Goal: Task Accomplishment & Management: Use online tool/utility

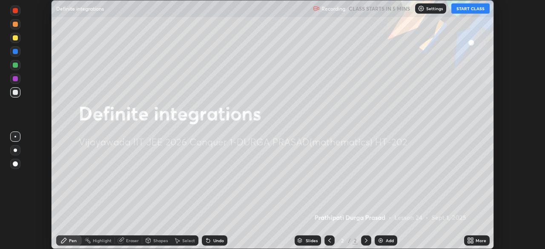
scroll to position [249, 544]
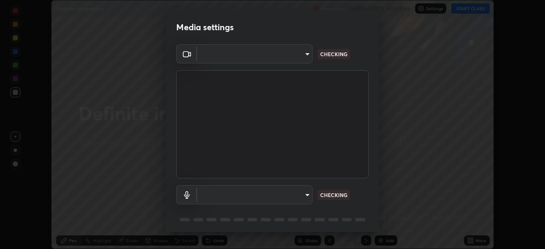
type input "4b07550f10a59a7173657f9d6ee7a44ffe01d6d7b1bc446bebceededd52016b0"
click at [305, 193] on body "Erase all Definite integrations Recording CLASS STARTS IN 5 MINS Settings START…" at bounding box center [272, 124] width 545 height 249
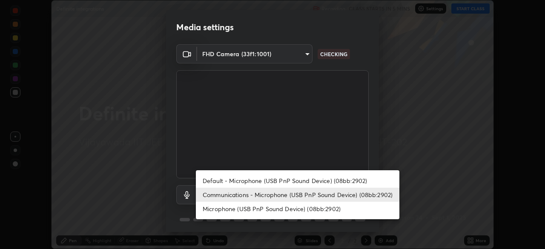
click at [304, 181] on li "Default - Microphone (USB PnP Sound Device) (08bb:2902)" at bounding box center [297, 181] width 203 height 14
type input "default"
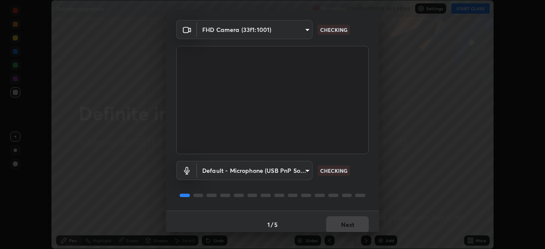
scroll to position [25, 0]
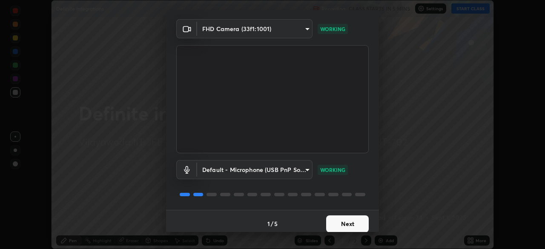
click at [352, 227] on button "Next" at bounding box center [347, 223] width 43 height 17
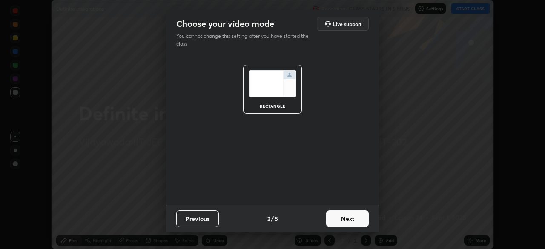
click at [357, 222] on button "Next" at bounding box center [347, 218] width 43 height 17
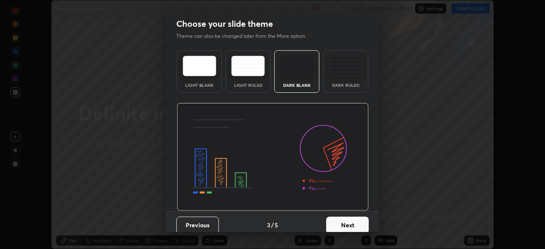
click at [360, 219] on button "Next" at bounding box center [347, 225] width 43 height 17
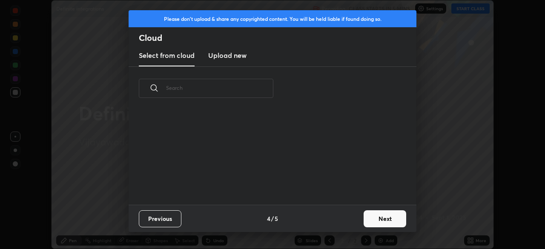
click at [383, 221] on button "Next" at bounding box center [385, 218] width 43 height 17
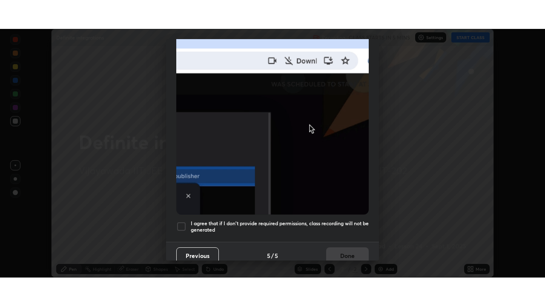
scroll to position [204, 0]
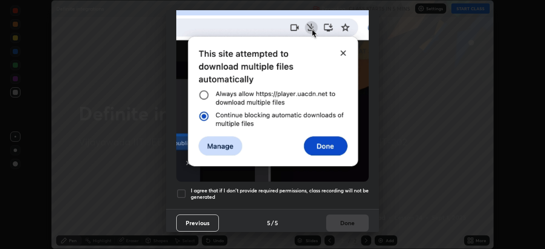
click at [184, 189] on div at bounding box center [181, 194] width 10 height 10
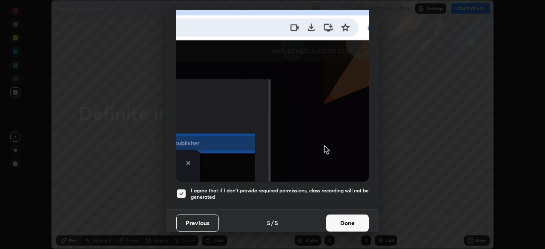
click at [341, 217] on button "Done" at bounding box center [347, 223] width 43 height 17
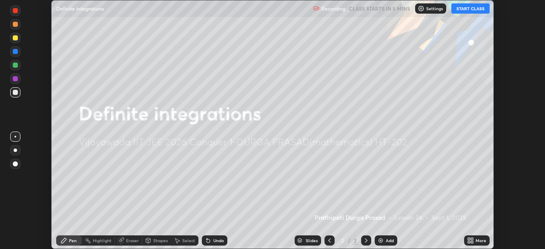
click at [471, 10] on button "START CLASS" at bounding box center [470, 8] width 38 height 10
click at [389, 242] on div "Add" at bounding box center [390, 240] width 8 height 4
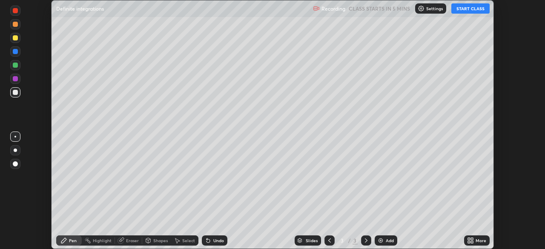
click at [469, 239] on icon at bounding box center [469, 239] width 2 height 2
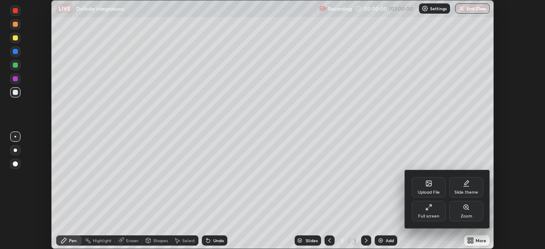
click at [434, 216] on div "Full screen" at bounding box center [428, 216] width 21 height 4
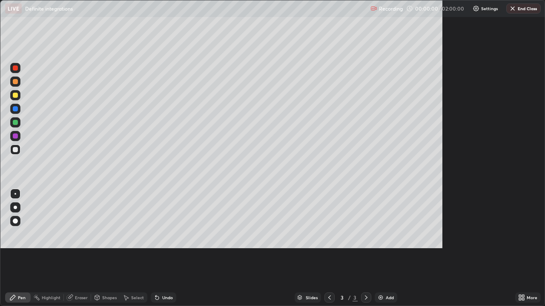
scroll to position [306, 545]
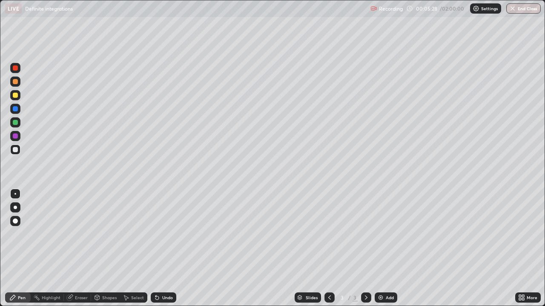
click at [16, 95] on div at bounding box center [15, 95] width 5 height 5
click at [384, 249] on div "Add" at bounding box center [386, 298] width 23 height 10
click at [16, 123] on div at bounding box center [15, 122] width 5 height 5
click at [16, 136] on div at bounding box center [15, 136] width 5 height 5
click at [388, 249] on div "Add" at bounding box center [390, 298] width 8 height 4
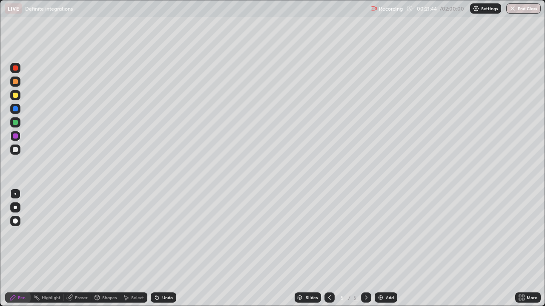
click at [14, 97] on div at bounding box center [15, 95] width 5 height 5
click at [16, 124] on div at bounding box center [15, 122] width 5 height 5
click at [386, 249] on div "Add" at bounding box center [390, 298] width 8 height 4
click at [14, 96] on div at bounding box center [15, 95] width 5 height 5
click at [17, 111] on div at bounding box center [15, 108] width 5 height 5
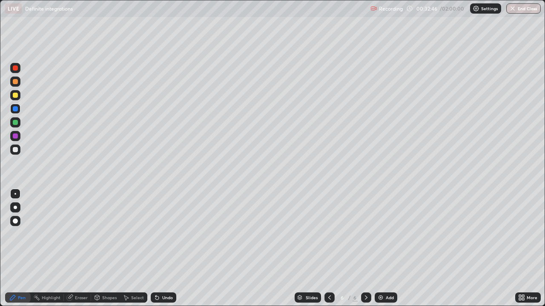
click at [17, 96] on div at bounding box center [15, 95] width 5 height 5
click at [25, 49] on div "Erase all" at bounding box center [15, 153] width 20 height 272
click at [384, 249] on div "Add" at bounding box center [386, 298] width 23 height 10
click at [16, 124] on div at bounding box center [15, 122] width 5 height 5
click at [14, 96] on div at bounding box center [15, 95] width 5 height 5
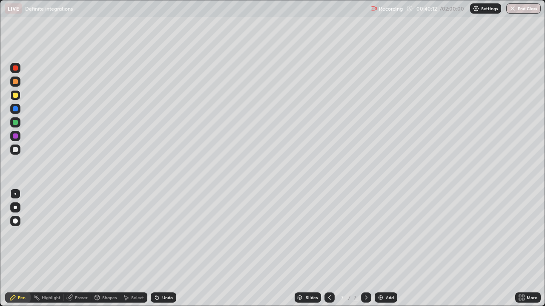
click at [17, 137] on div at bounding box center [15, 136] width 5 height 5
click at [15, 110] on div at bounding box center [15, 108] width 5 height 5
click at [15, 136] on div at bounding box center [15, 136] width 5 height 5
click at [14, 122] on div at bounding box center [15, 122] width 5 height 5
click at [380, 249] on img at bounding box center [380, 298] width 7 height 7
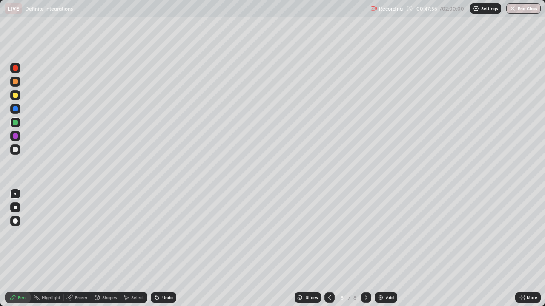
click at [16, 95] on div at bounding box center [15, 95] width 5 height 5
click at [17, 137] on div at bounding box center [15, 136] width 5 height 5
click at [384, 249] on div "Add" at bounding box center [386, 298] width 23 height 10
click at [15, 96] on div at bounding box center [15, 95] width 5 height 5
click at [16, 136] on div at bounding box center [15, 136] width 5 height 5
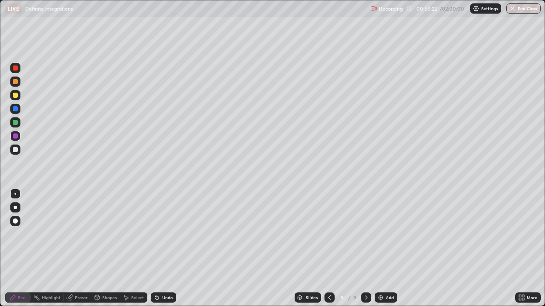
click at [166, 249] on div "Undo" at bounding box center [161, 297] width 29 height 17
click at [173, 249] on div "Undo" at bounding box center [161, 297] width 29 height 17
click at [166, 249] on div "Undo" at bounding box center [161, 297] width 29 height 17
click at [171, 249] on div "Undo" at bounding box center [161, 297] width 29 height 17
click at [384, 249] on div "Add" at bounding box center [386, 298] width 23 height 10
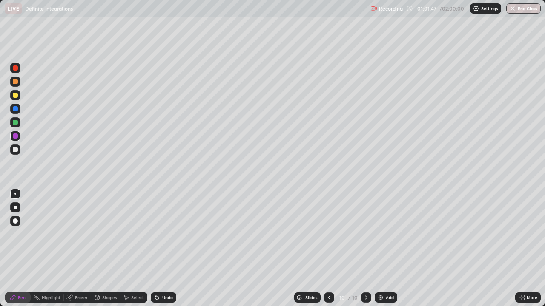
click at [15, 96] on div at bounding box center [15, 95] width 5 height 5
click at [15, 123] on div at bounding box center [15, 122] width 5 height 5
click at [16, 137] on div at bounding box center [15, 136] width 5 height 5
click at [15, 123] on div at bounding box center [15, 122] width 5 height 5
click at [15, 96] on div at bounding box center [15, 95] width 5 height 5
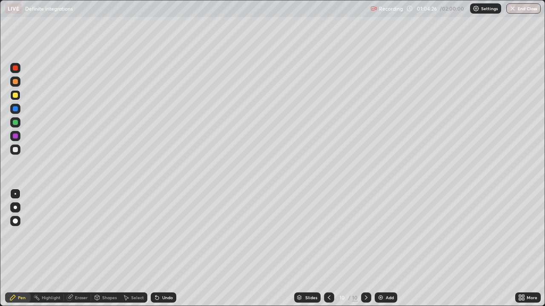
click at [16, 108] on div at bounding box center [15, 108] width 5 height 5
click at [15, 96] on div at bounding box center [15, 95] width 5 height 5
click at [386, 249] on div "Add" at bounding box center [390, 298] width 8 height 4
click at [16, 124] on div at bounding box center [15, 122] width 5 height 5
click at [15, 137] on div at bounding box center [15, 136] width 5 height 5
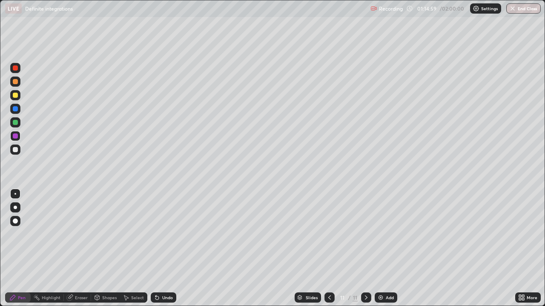
click at [385, 249] on div "Add" at bounding box center [386, 298] width 23 height 10
click at [16, 96] on div at bounding box center [15, 95] width 5 height 5
click at [15, 124] on div at bounding box center [15, 122] width 5 height 5
click at [14, 135] on div at bounding box center [15, 136] width 5 height 5
click at [17, 110] on div at bounding box center [15, 108] width 5 height 5
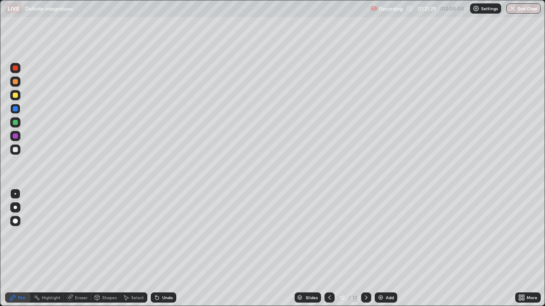
click at [15, 150] on div at bounding box center [15, 149] width 5 height 5
click at [17, 138] on div at bounding box center [15, 136] width 5 height 5
click at [19, 109] on div at bounding box center [15, 109] width 10 height 10
click at [386, 249] on div "Add" at bounding box center [390, 298] width 8 height 4
click at [17, 97] on div at bounding box center [15, 95] width 10 height 10
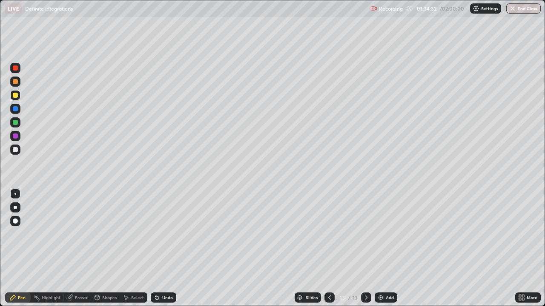
click at [77, 249] on div "Eraser" at bounding box center [81, 298] width 13 height 4
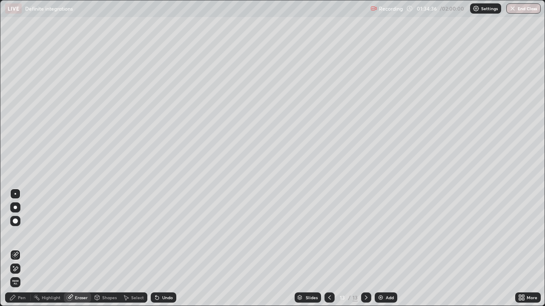
click at [23, 249] on div "Pen" at bounding box center [22, 298] width 8 height 4
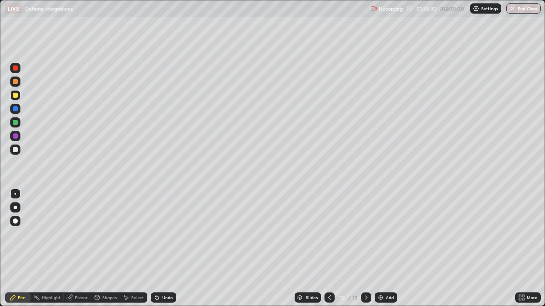
click at [16, 221] on div at bounding box center [15, 221] width 5 height 5
click at [17, 151] on div at bounding box center [15, 149] width 5 height 5
click at [15, 194] on div at bounding box center [15, 194] width 2 height 2
click at [80, 249] on div "Eraser" at bounding box center [81, 298] width 13 height 4
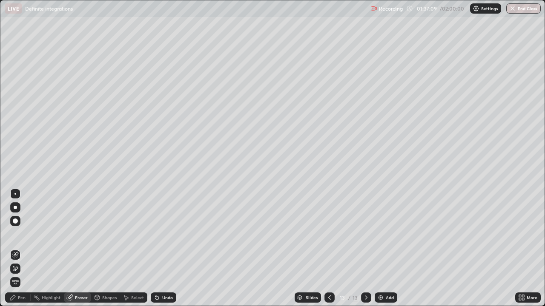
click at [23, 249] on div "Pen" at bounding box center [22, 298] width 8 height 4
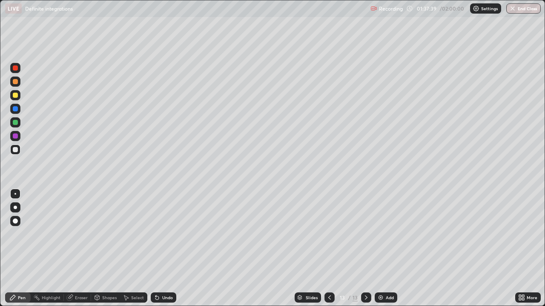
click at [82, 249] on div "Eraser" at bounding box center [81, 298] width 13 height 4
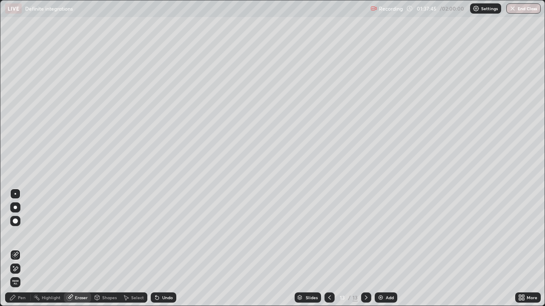
click at [23, 249] on div "Pen" at bounding box center [22, 298] width 8 height 4
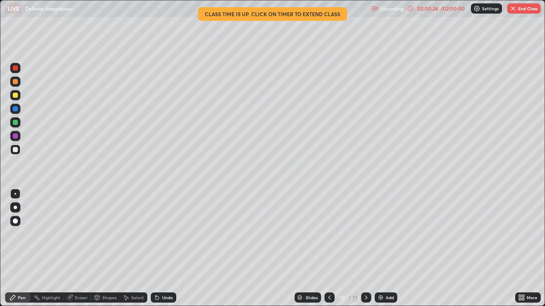
click at [522, 11] on button "End Class" at bounding box center [524, 8] width 34 height 10
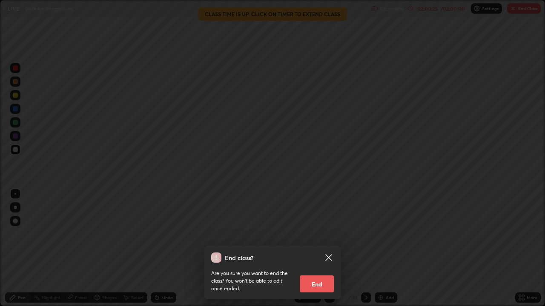
click at [318, 249] on button "End" at bounding box center [317, 284] width 34 height 17
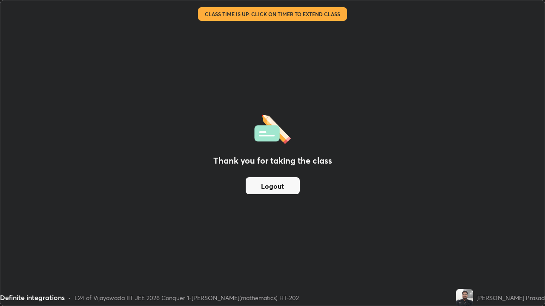
click at [283, 188] on button "Logout" at bounding box center [273, 185] width 54 height 17
